Goal: Complete application form

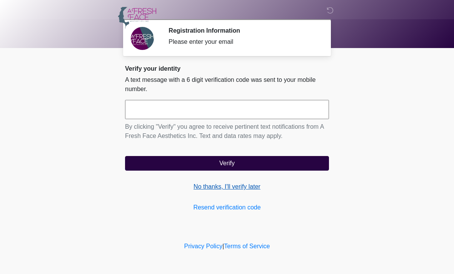
click at [250, 188] on link "No thanks, I'll verify later" at bounding box center [227, 186] width 204 height 9
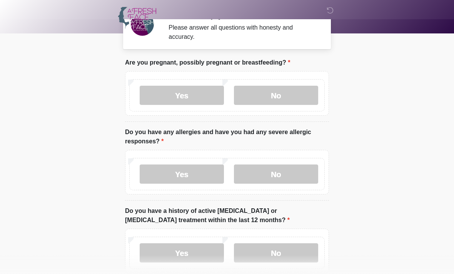
scroll to position [15, 0]
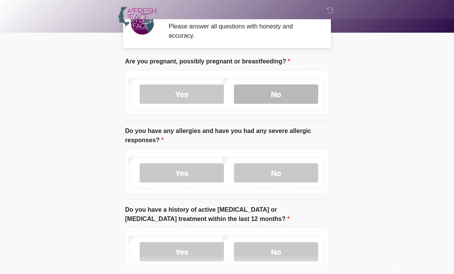
click at [276, 98] on label "No" at bounding box center [276, 94] width 84 height 19
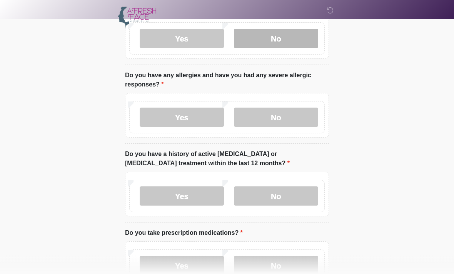
scroll to position [75, 0]
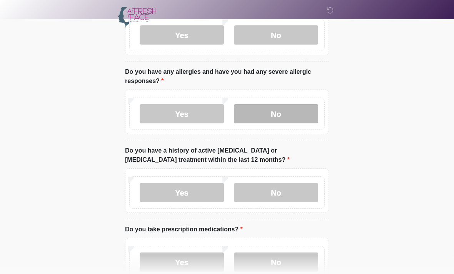
click at [280, 115] on label "No" at bounding box center [276, 113] width 84 height 19
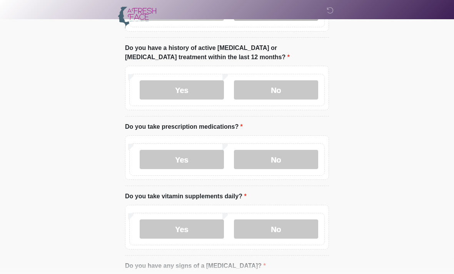
scroll to position [177, 0]
click at [274, 90] on label "No" at bounding box center [276, 89] width 84 height 19
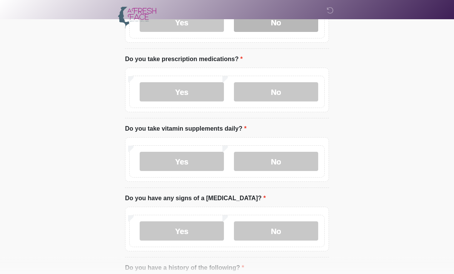
scroll to position [245, 0]
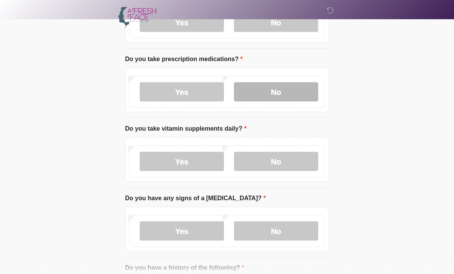
click at [286, 97] on label "No" at bounding box center [276, 91] width 84 height 19
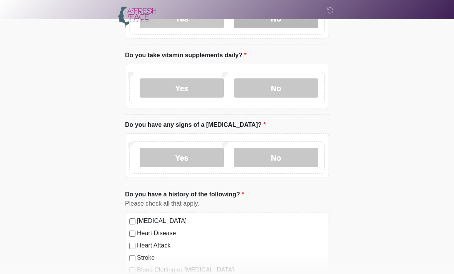
scroll to position [318, 0]
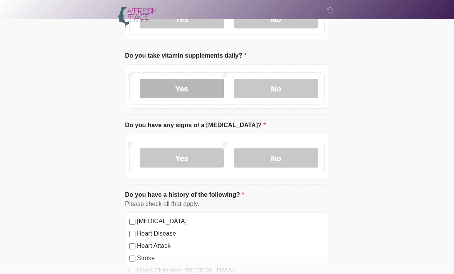
click at [189, 85] on label "Yes" at bounding box center [182, 88] width 84 height 19
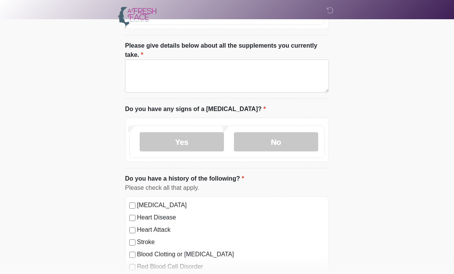
scroll to position [394, 0]
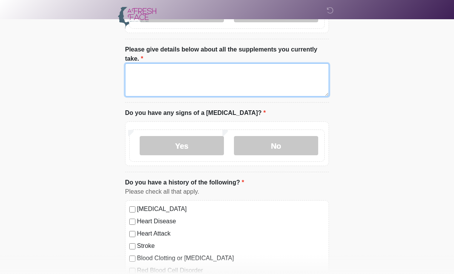
click at [180, 77] on textarea "Please give details below about all the supplements you currently take." at bounding box center [227, 79] width 204 height 33
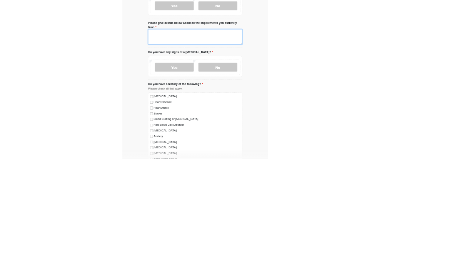
scroll to position [325, 0]
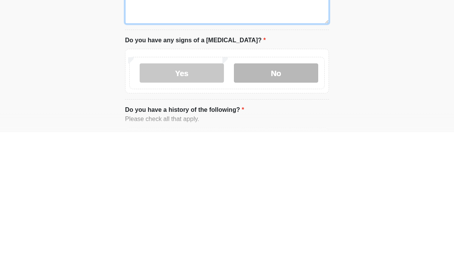
type textarea "*********"
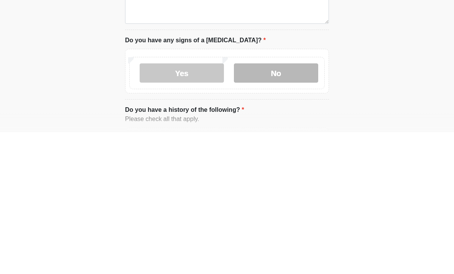
click at [293, 205] on label "No" at bounding box center [276, 214] width 84 height 19
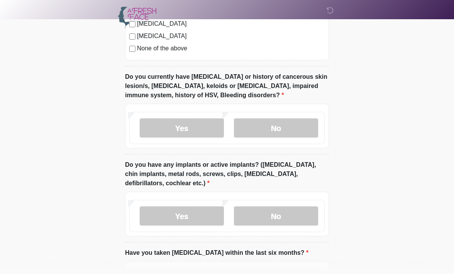
scroll to position [691, 0]
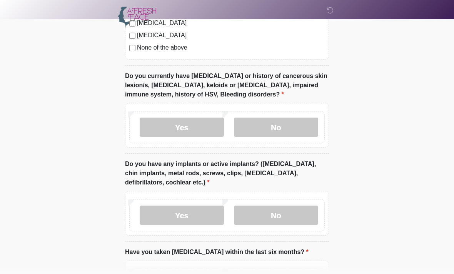
click at [140, 47] on label "None of the above" at bounding box center [231, 47] width 188 height 9
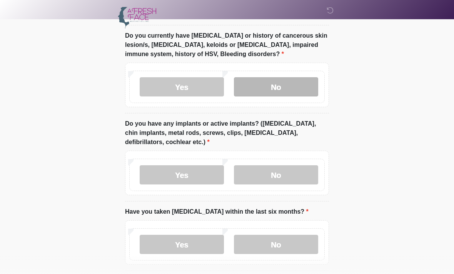
click at [295, 87] on label "No" at bounding box center [276, 86] width 84 height 19
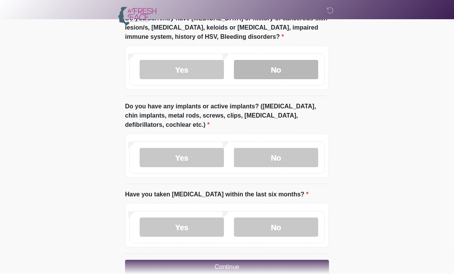
scroll to position [763, 0]
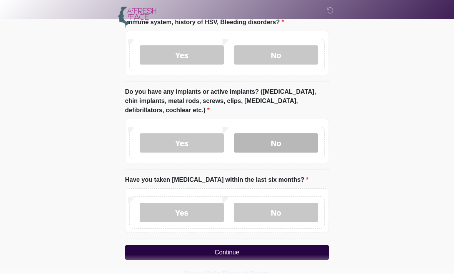
click at [291, 137] on label "No" at bounding box center [276, 143] width 84 height 19
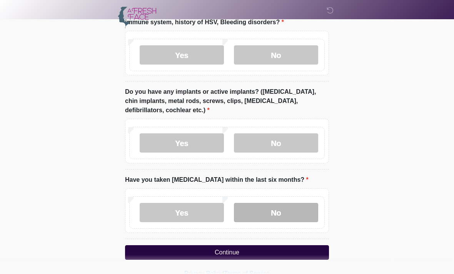
click at [267, 211] on label "No" at bounding box center [276, 213] width 84 height 19
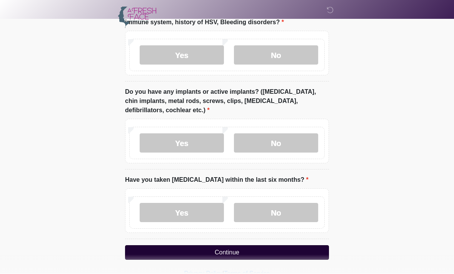
click at [272, 253] on button "Continue" at bounding box center [227, 253] width 204 height 15
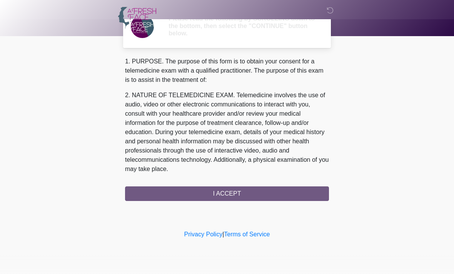
scroll to position [0, 0]
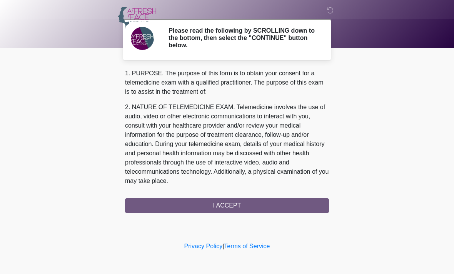
click at [263, 204] on div "1. PURPOSE. The purpose of this form is to obtain your consent for a telemedici…" at bounding box center [227, 141] width 204 height 144
click at [249, 202] on div "1. PURPOSE. The purpose of this form is to obtain your consent for a telemedici…" at bounding box center [227, 141] width 204 height 144
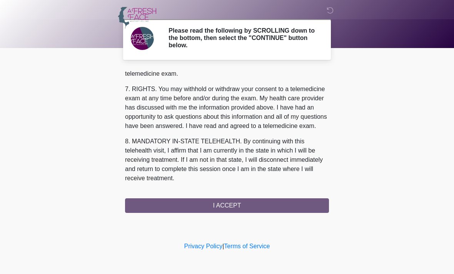
scroll to position [344, 0]
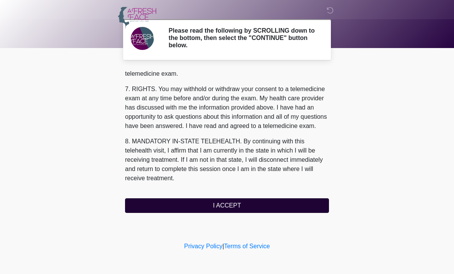
click at [235, 207] on button "I ACCEPT" at bounding box center [227, 206] width 204 height 15
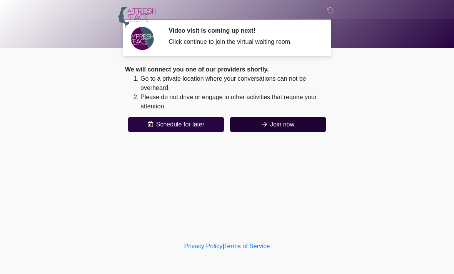
click at [292, 129] on button "Join now" at bounding box center [278, 124] width 96 height 15
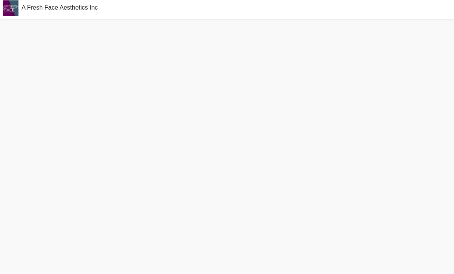
scroll to position [2, 0]
